Goal: Information Seeking & Learning: Learn about a topic

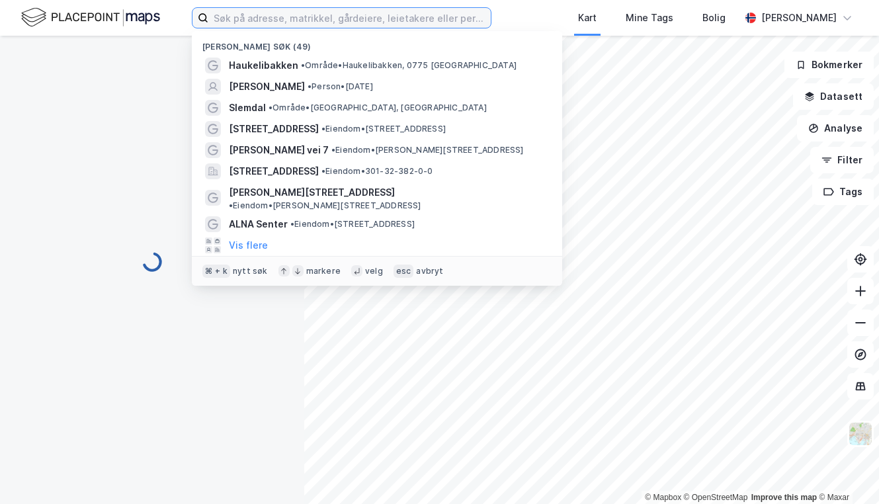
click at [274, 22] on input at bounding box center [349, 18] width 282 height 20
paste input "[STREET_ADDRESS]"
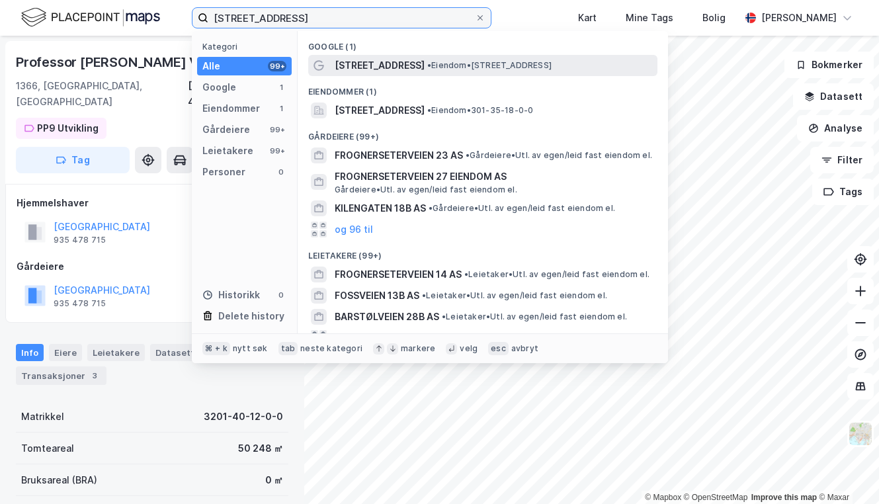
type input "[STREET_ADDRESS]"
click at [367, 71] on span "[STREET_ADDRESS]" at bounding box center [380, 66] width 90 height 16
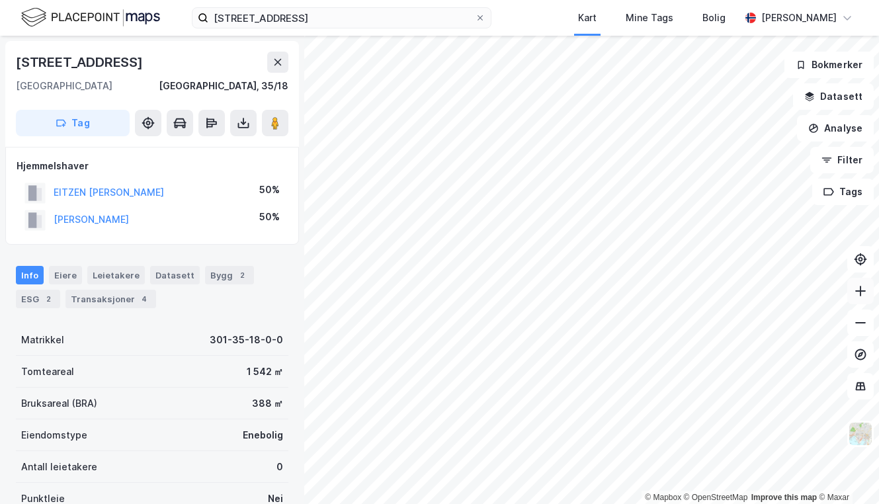
click at [863, 295] on icon at bounding box center [860, 290] width 13 height 13
click at [861, 326] on icon at bounding box center [860, 322] width 13 height 13
click at [861, 288] on icon at bounding box center [860, 290] width 13 height 13
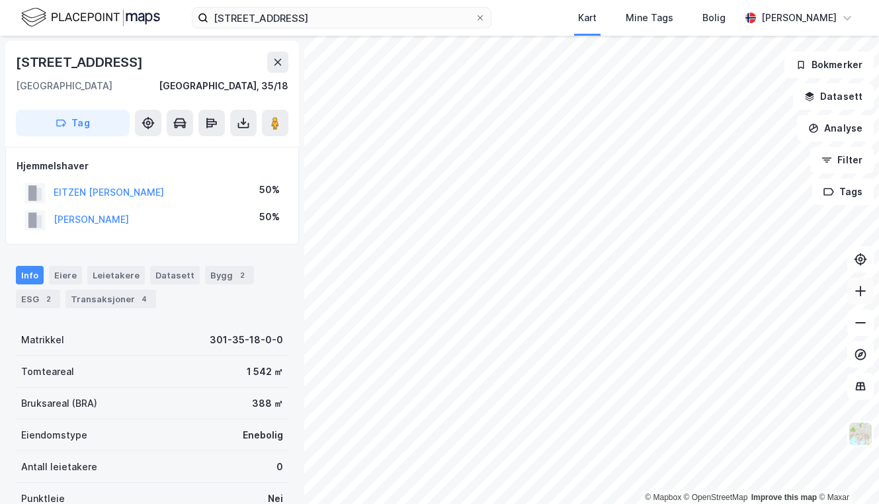
click at [861, 293] on icon at bounding box center [860, 290] width 13 height 13
click at [101, 300] on div "Transaksjoner 4" at bounding box center [110, 299] width 91 height 19
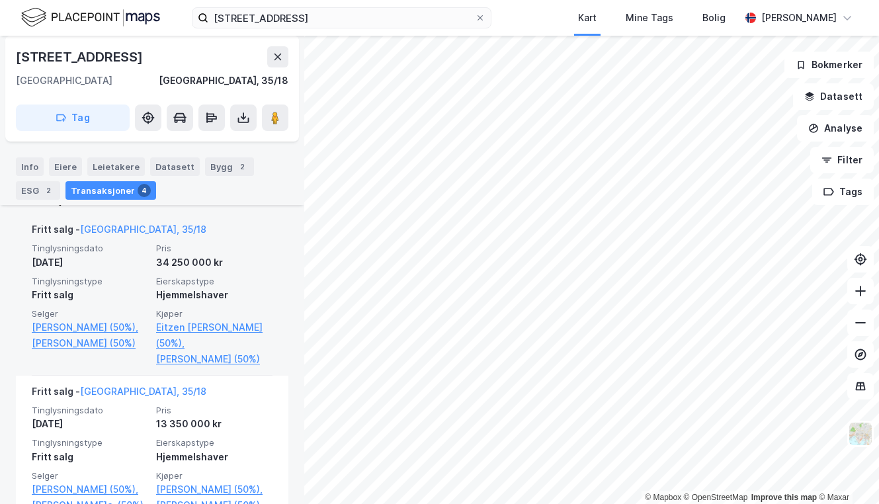
scroll to position [364, 0]
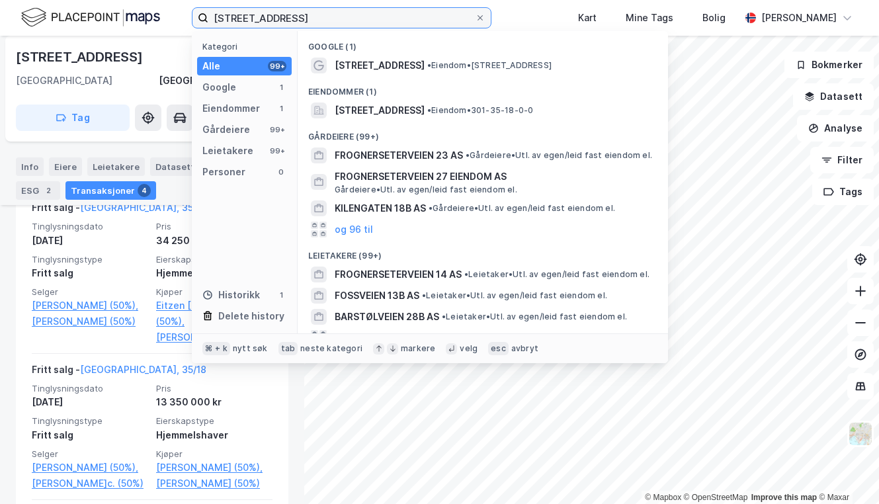
drag, startPoint x: 327, startPoint y: 11, endPoint x: 180, endPoint y: 8, distance: 146.9
click at [180, 8] on div "[STREET_ADDRESS] Kategori Alle 99+ Google 1 Eiendommer 1 Gårdeiere 99+ Leietake…" at bounding box center [439, 18] width 879 height 36
